Goal: Navigation & Orientation: Understand site structure

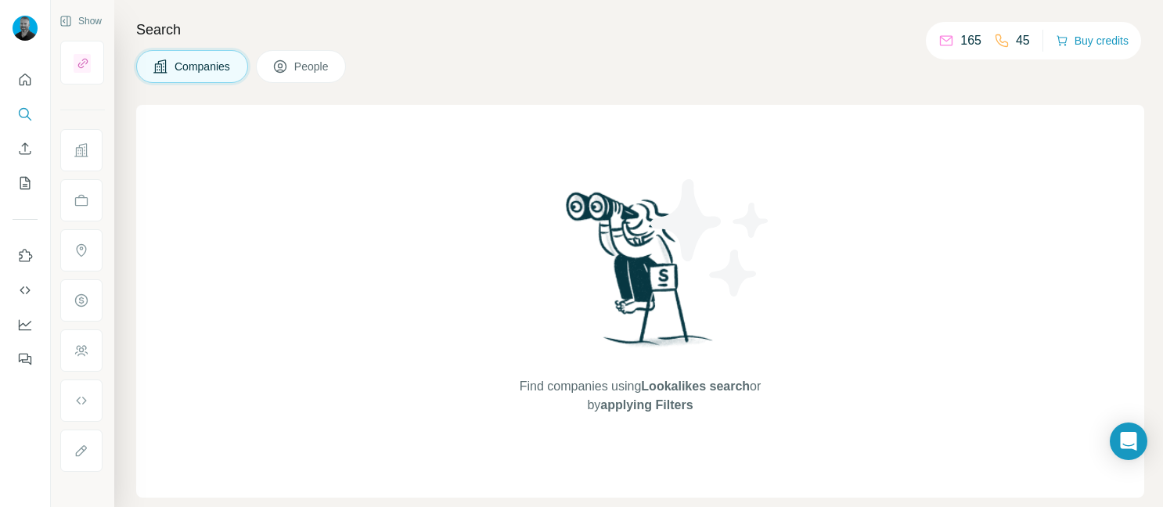
click at [396, 91] on div "Search Companies People Find companies using Lookalikes search or by applying F…" at bounding box center [638, 253] width 1049 height 507
click at [21, 258] on icon "Use Surfe on LinkedIn" at bounding box center [26, 255] width 13 height 13
click at [30, 74] on icon "Quick start" at bounding box center [25, 80] width 16 height 16
click at [18, 89] on button "Quick start" at bounding box center [25, 80] width 25 height 28
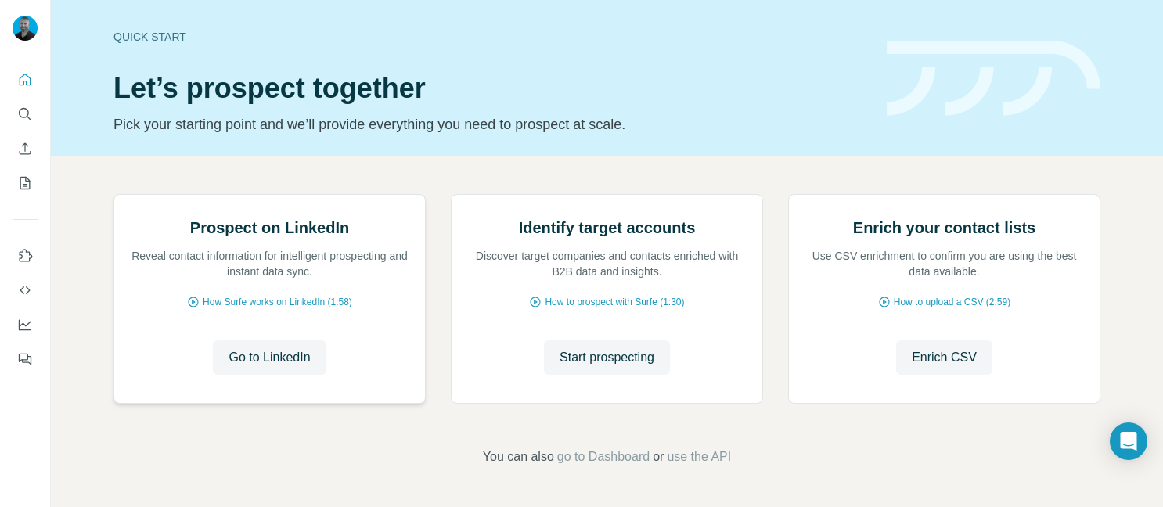
scroll to position [169, 0]
click at [235, 309] on span "How Surfe works on LinkedIn (1:58)" at bounding box center [277, 302] width 149 height 14
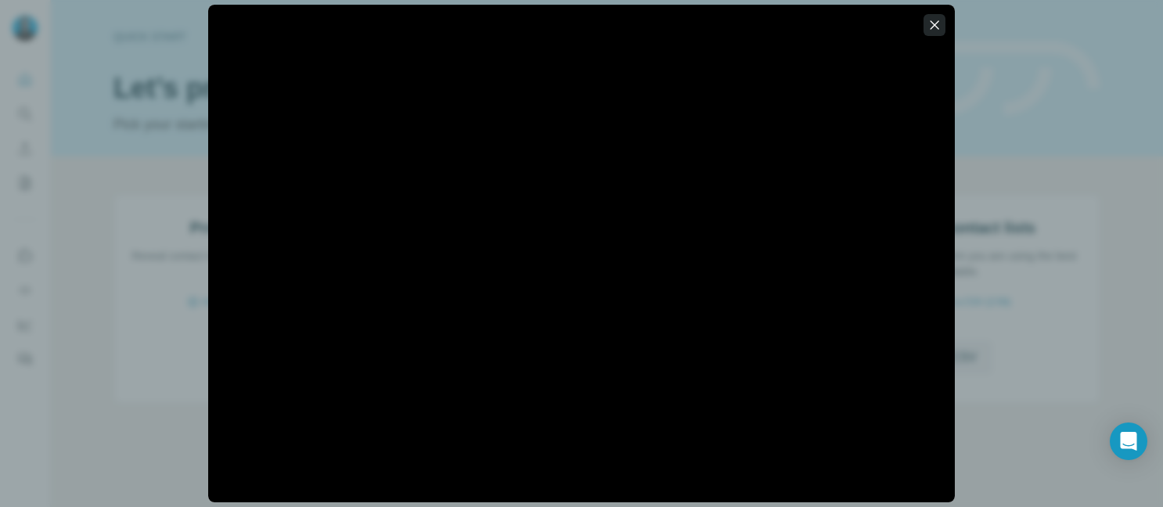
click at [931, 28] on icon "button" at bounding box center [934, 24] width 9 height 9
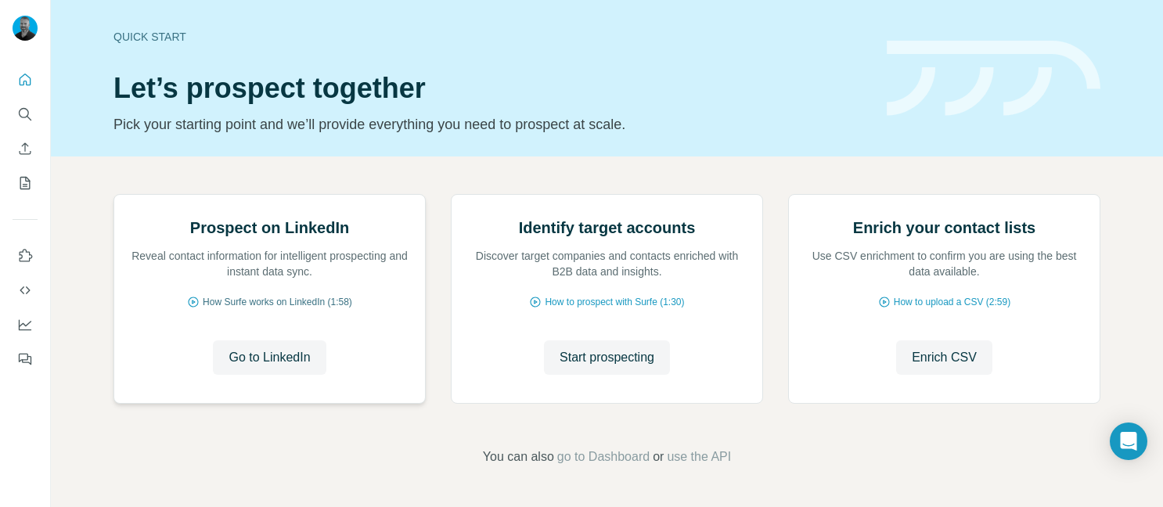
click at [203, 308] on span "How Surfe works on LinkedIn (1:58)" at bounding box center [277, 302] width 149 height 14
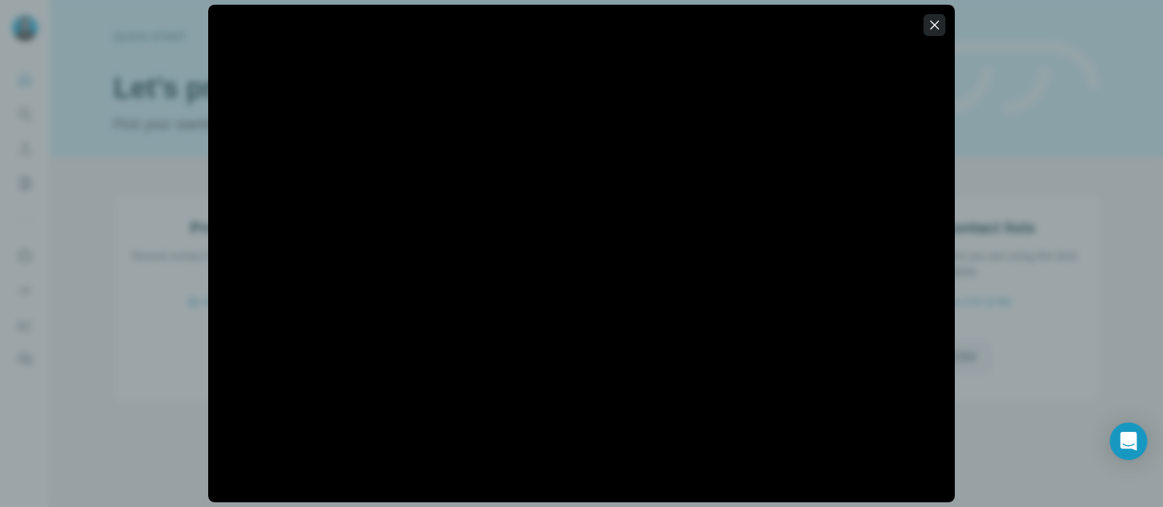
click at [929, 26] on icon "button" at bounding box center [935, 25] width 16 height 16
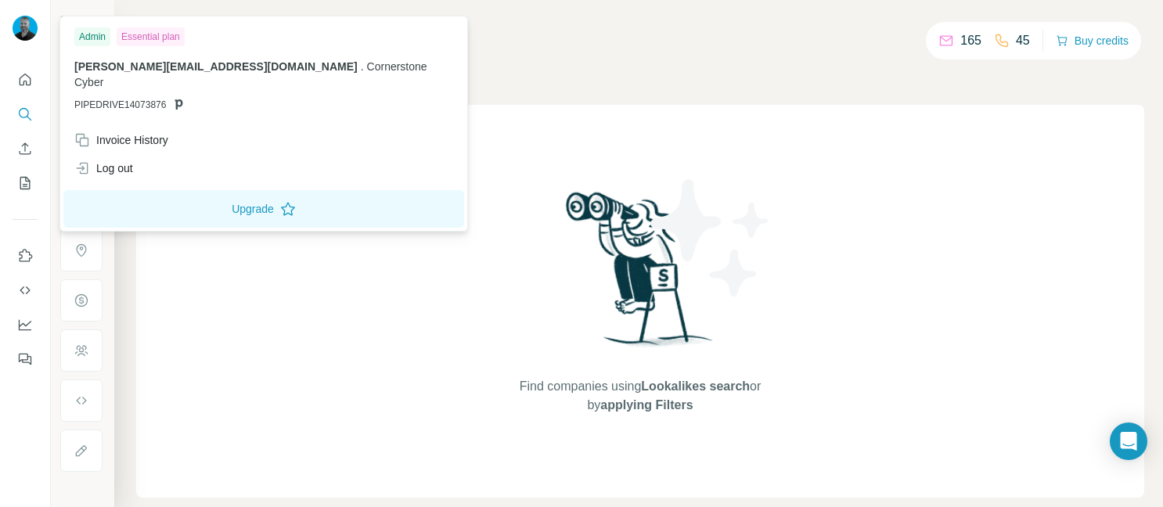
click at [27, 31] on img at bounding box center [25, 28] width 25 height 25
click at [23, 82] on icon "Quick start" at bounding box center [26, 80] width 12 height 12
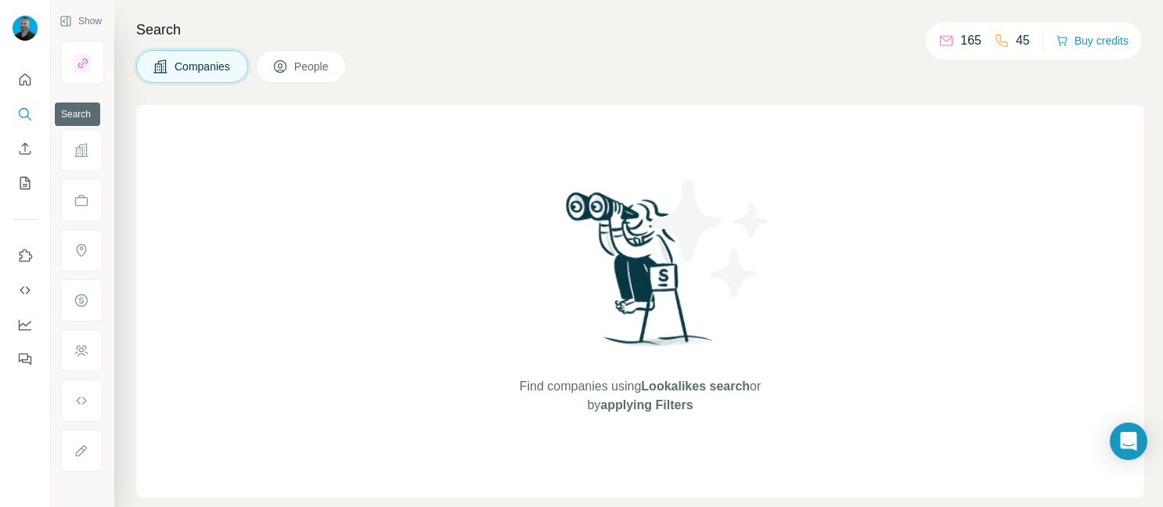
click at [20, 118] on icon "Search" at bounding box center [25, 114] width 16 height 16
click at [17, 176] on icon "My lists" at bounding box center [25, 183] width 16 height 16
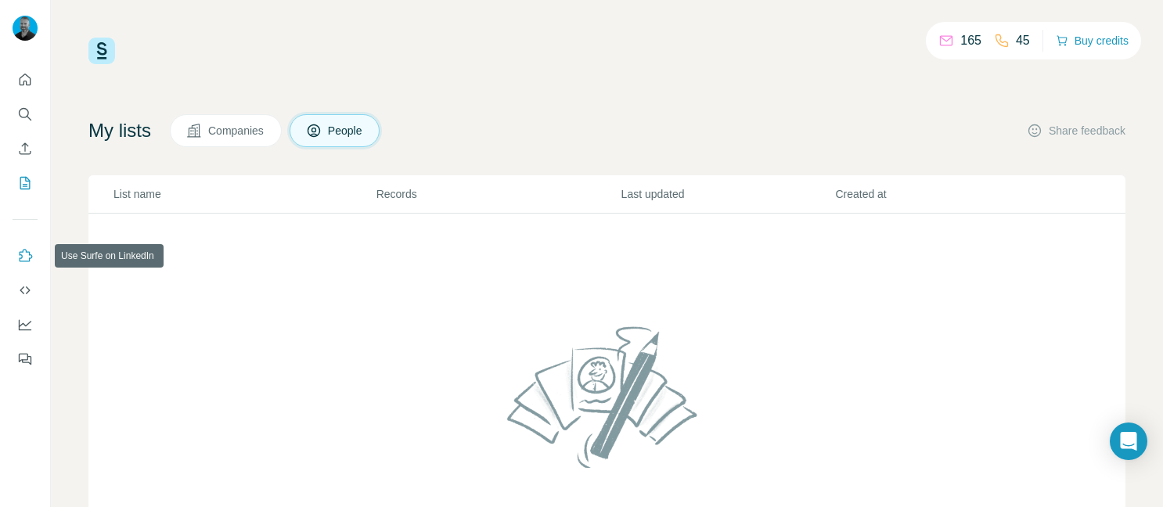
click at [26, 254] on icon "Use Surfe on LinkedIn" at bounding box center [25, 256] width 16 height 16
click at [28, 292] on icon "Use Surfe API" at bounding box center [25, 290] width 16 height 16
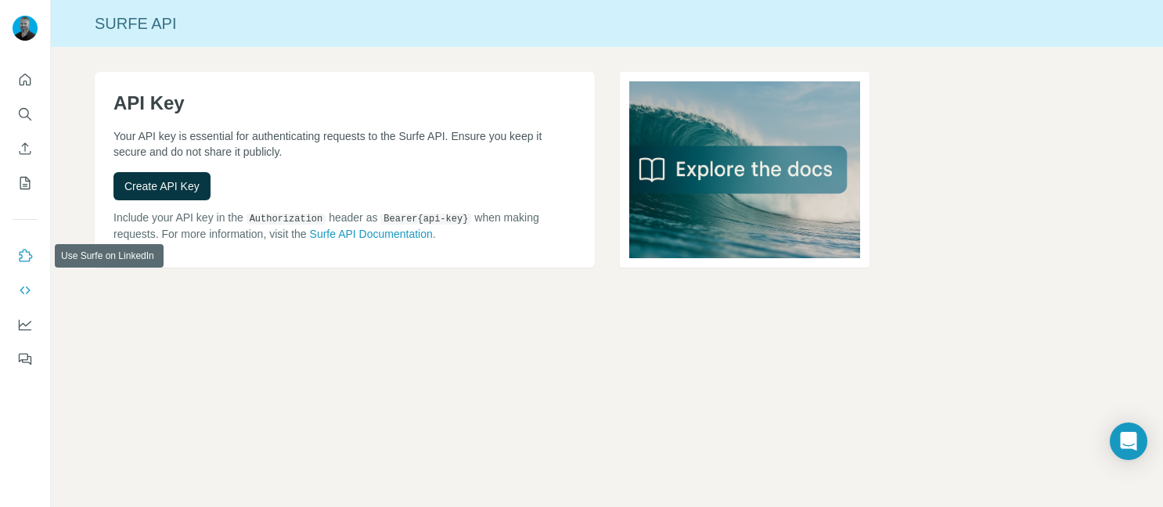
click at [27, 259] on icon "Use Surfe on LinkedIn" at bounding box center [25, 256] width 16 height 16
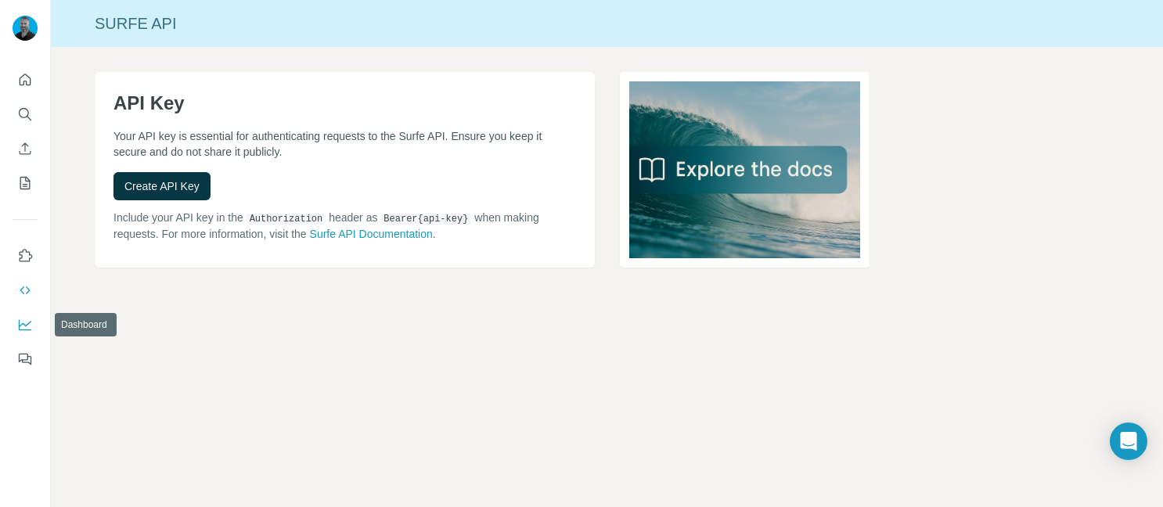
click at [24, 318] on icon "Dashboard" at bounding box center [25, 325] width 16 height 16
